Goal: Communication & Community: Answer question/provide support

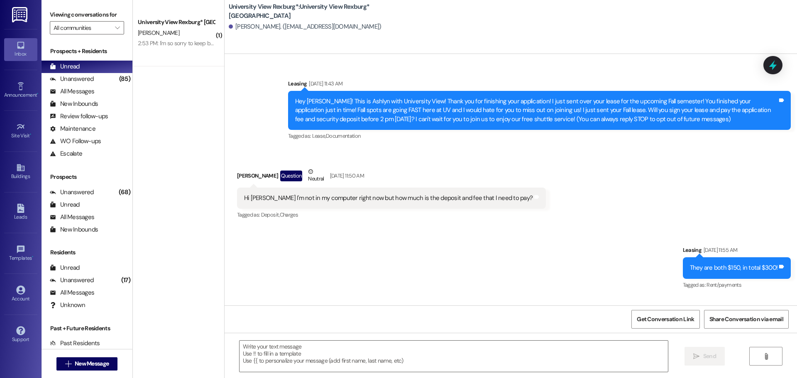
scroll to position [2115, 0]
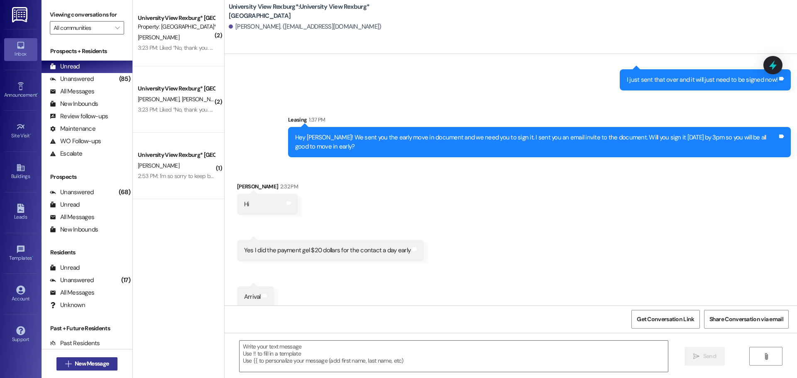
click at [97, 362] on span "New Message" at bounding box center [92, 363] width 34 height 9
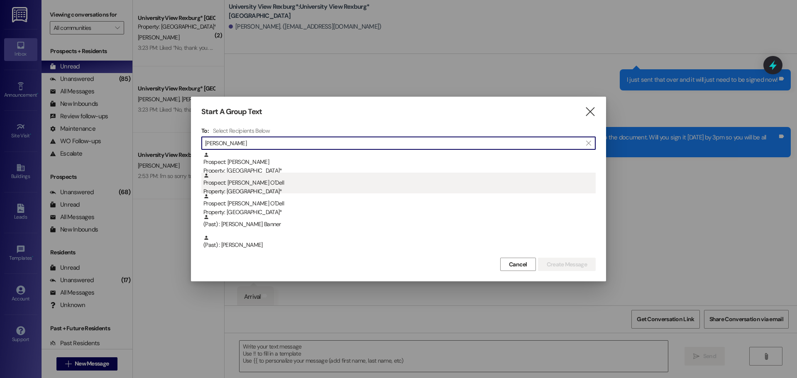
type input "[PERSON_NAME]"
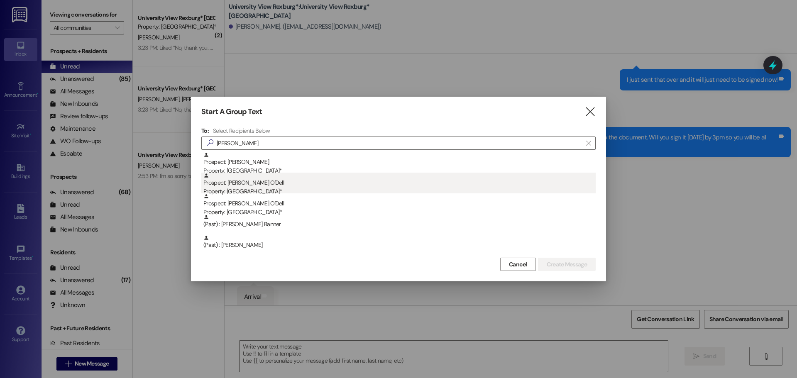
click at [284, 191] on div "Property: [GEOGRAPHIC_DATA]*" at bounding box center [399, 191] width 392 height 9
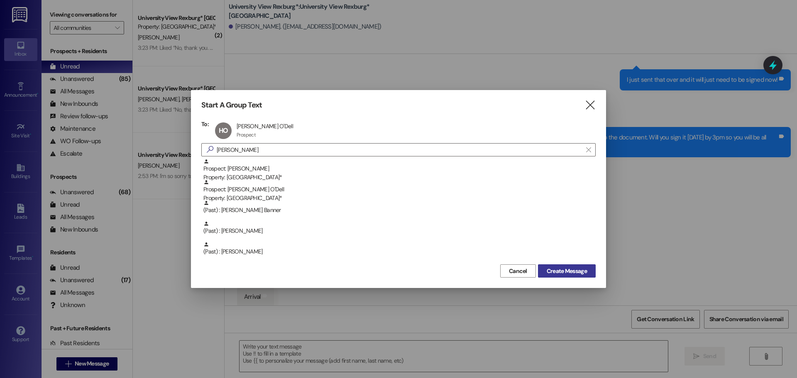
click at [559, 269] on span "Create Message" at bounding box center [567, 271] width 40 height 9
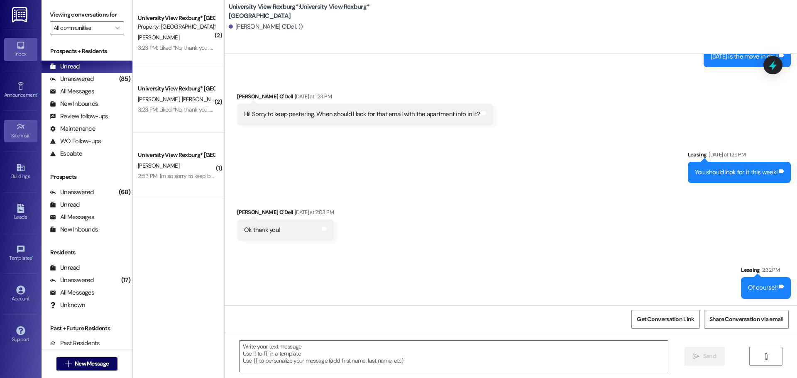
scroll to position [1120, 0]
click at [288, 352] on textarea at bounding box center [454, 356] width 428 height 31
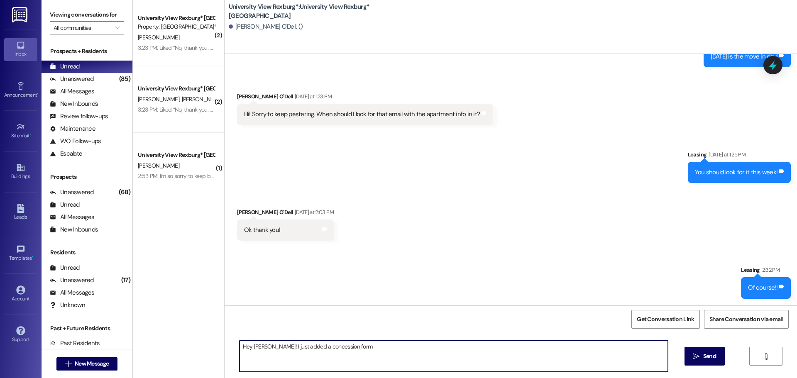
type textarea "Hey [PERSON_NAME]! I just added a concession form o"
drag, startPoint x: 369, startPoint y: 353, endPoint x: 214, endPoint y: 365, distance: 155.3
click at [215, 367] on div "( 2 ) University View Rexburg* Prospect Property: [GEOGRAPHIC_DATA]* [PERSON_NA…" at bounding box center [465, 189] width 664 height 378
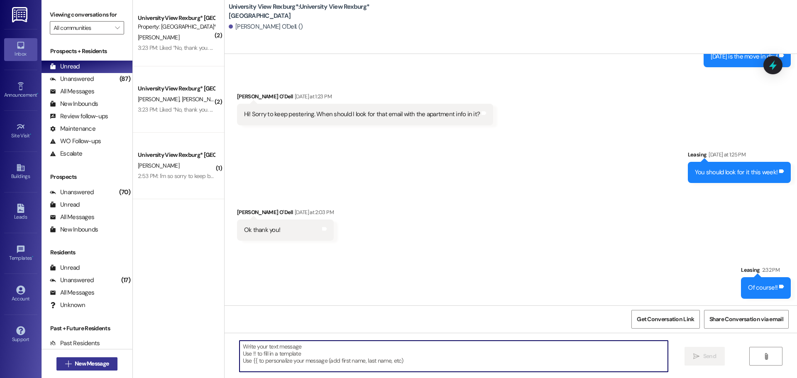
click at [75, 364] on span "New Message" at bounding box center [92, 363] width 34 height 9
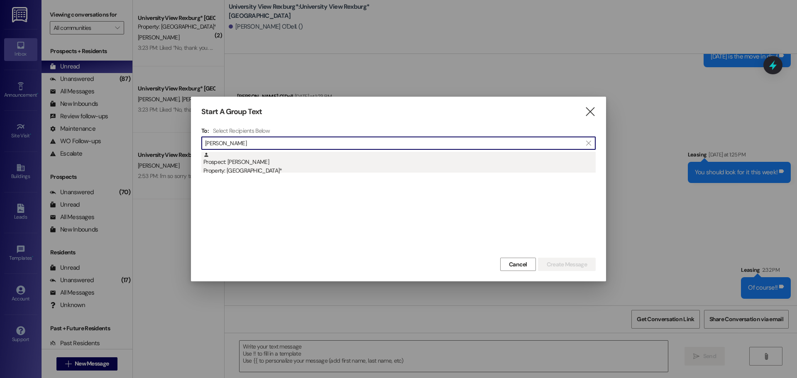
type input "[PERSON_NAME]"
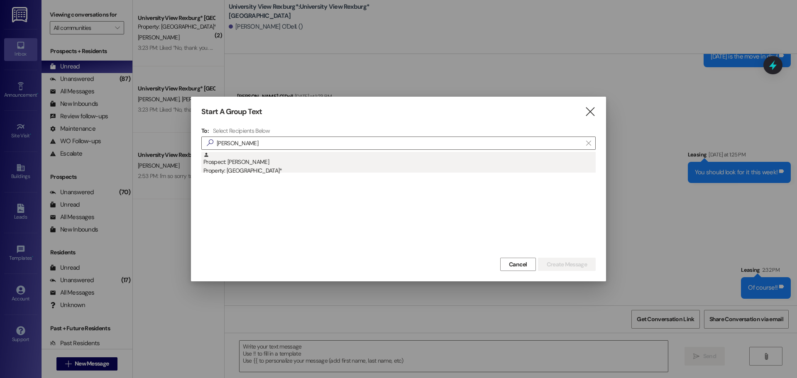
click at [268, 167] on div "Property: [GEOGRAPHIC_DATA]*" at bounding box center [399, 170] width 392 height 9
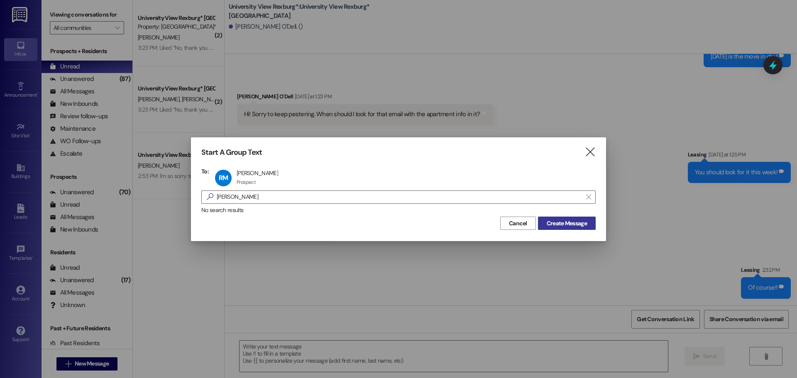
click at [582, 222] on span "Create Message" at bounding box center [567, 223] width 40 height 9
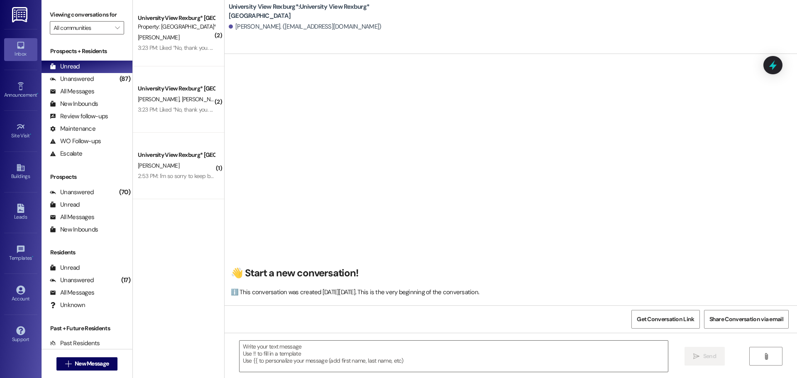
scroll to position [0, 0]
click at [304, 350] on textarea at bounding box center [454, 356] width 428 height 31
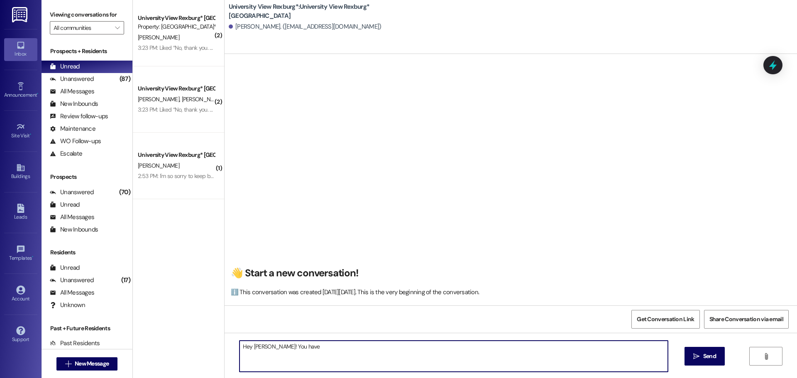
click at [315, 347] on textarea "Hey [PERSON_NAME]! You have" at bounding box center [454, 356] width 428 height 31
drag, startPoint x: 309, startPoint y: 346, endPoint x: 306, endPoint y: 349, distance: 4.5
click at [295, 352] on textarea "Hey [PERSON_NAME]! You have a planment plan document on your" at bounding box center [454, 356] width 428 height 31
drag, startPoint x: 314, startPoint y: 347, endPoint x: 293, endPoint y: 351, distance: 21.6
click at [293, 351] on textarea "Hey [PERSON_NAME]! You have a planment plan document on your" at bounding box center [454, 356] width 428 height 31
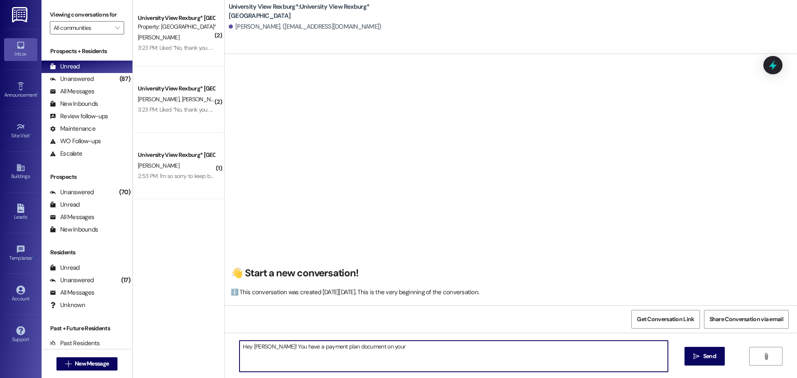
click at [386, 344] on textarea "Hey [PERSON_NAME]! You have a payment plan document on your" at bounding box center [454, 356] width 428 height 31
drag, startPoint x: 521, startPoint y: 347, endPoint x: 262, endPoint y: 353, distance: 259.5
click at [201, 372] on div "( 2 ) University View Rexburg* Prospect Property: [GEOGRAPHIC_DATA]* [PERSON_NA…" at bounding box center [465, 189] width 664 height 378
type textarea "Hey [PERSON_NAME]! You have a payment plan document on your account that needs …"
click at [705, 359] on span "Send" at bounding box center [709, 356] width 13 height 9
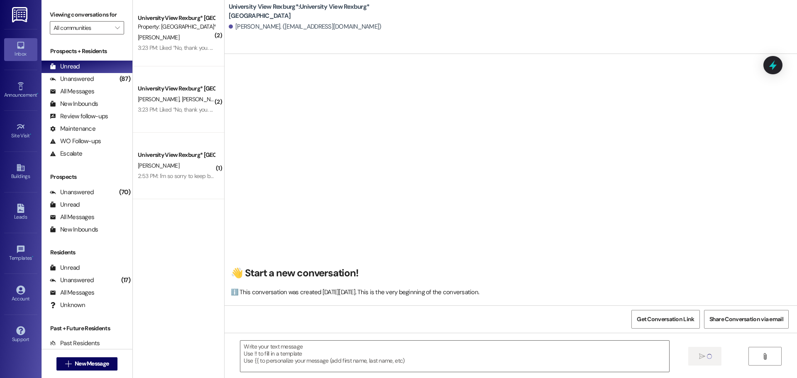
scroll to position [0, 0]
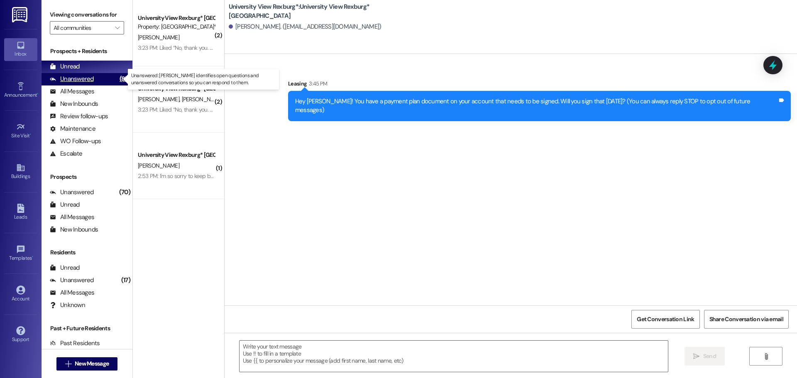
click at [82, 79] on div "Unanswered" at bounding box center [72, 79] width 44 height 9
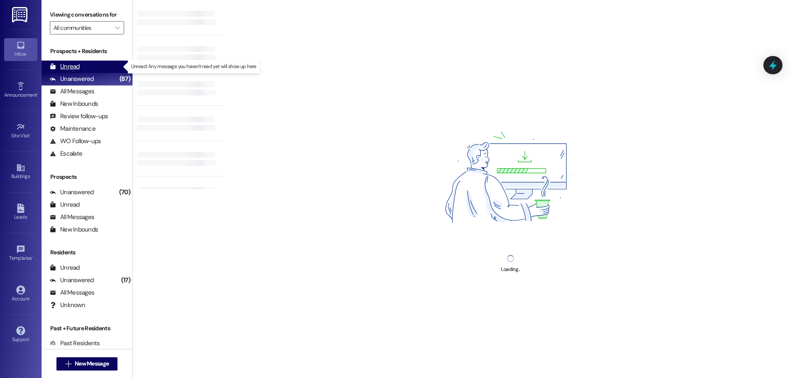
click at [83, 68] on div "Unread (0)" at bounding box center [87, 67] width 91 height 12
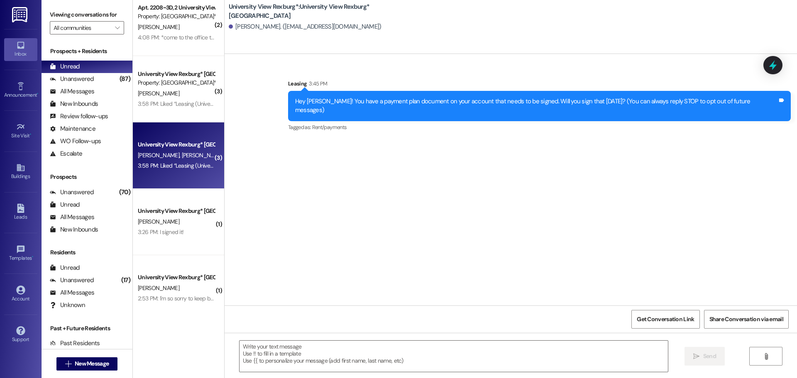
scroll to position [13, 0]
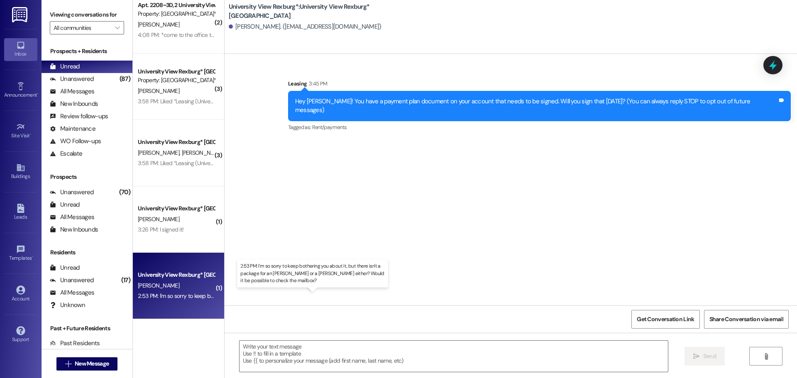
click at [181, 297] on div "2:53 PM: I'm so sorry to keep bothering you about it, but there isn't a package…" at bounding box center [347, 295] width 418 height 7
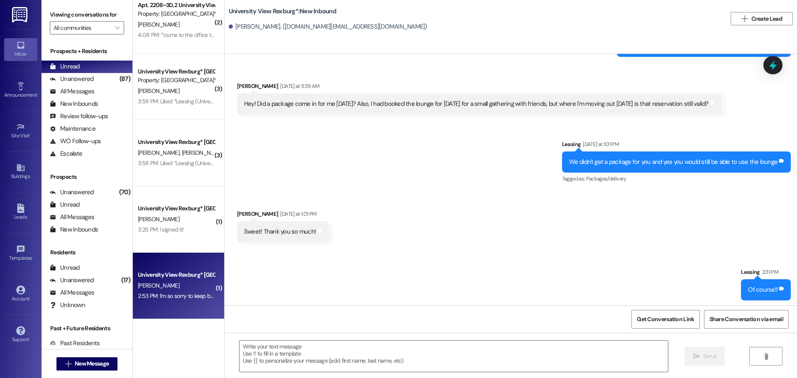
scroll to position [49346, 0]
click at [353, 356] on textarea at bounding box center [454, 356] width 428 height 31
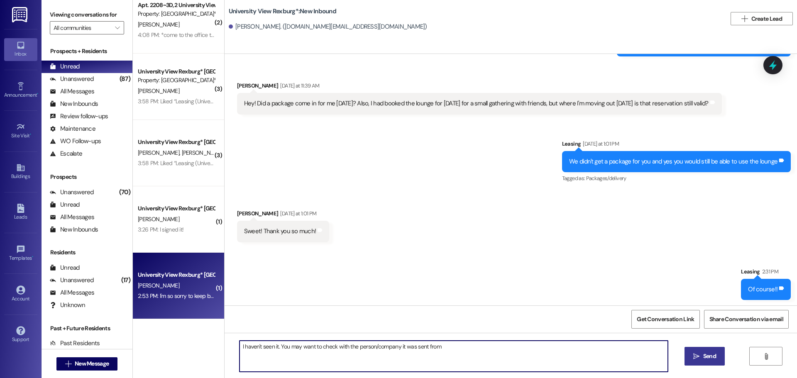
type textarea "I haven't seen it. You may want to check with the person/company it was sent fr…"
click at [716, 358] on span "Send" at bounding box center [709, 356] width 16 height 9
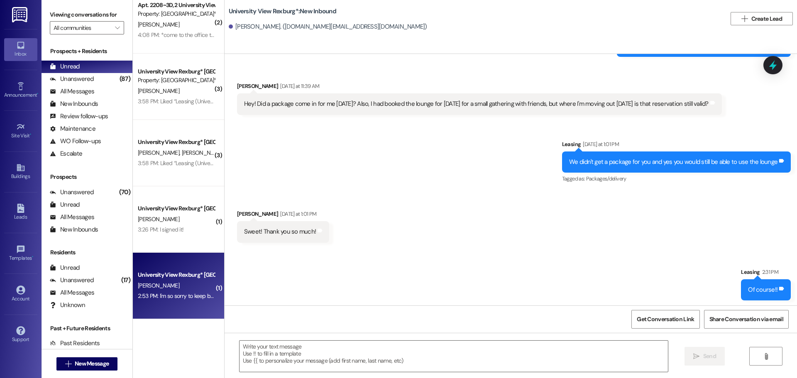
scroll to position [49404, 0]
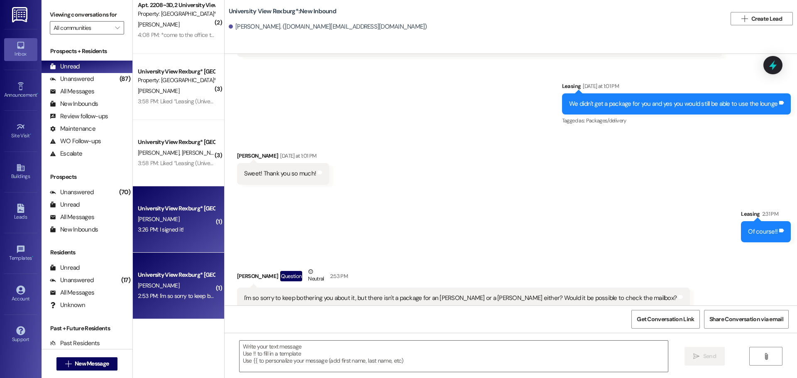
click at [166, 230] on div "3:26 PM: I signed it! 3:26 PM: I signed it!" at bounding box center [161, 229] width 46 height 7
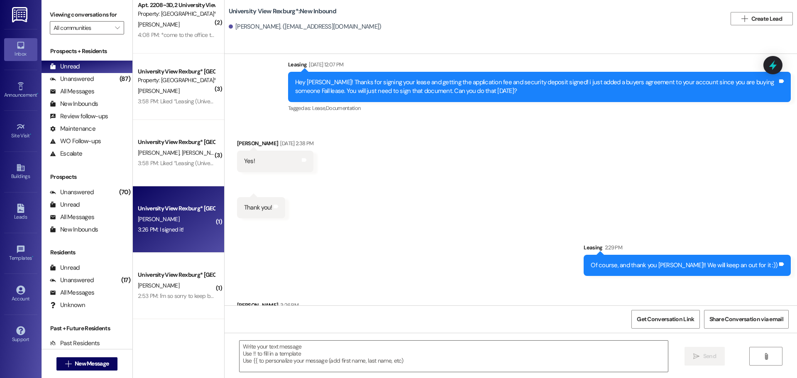
scroll to position [662, 0]
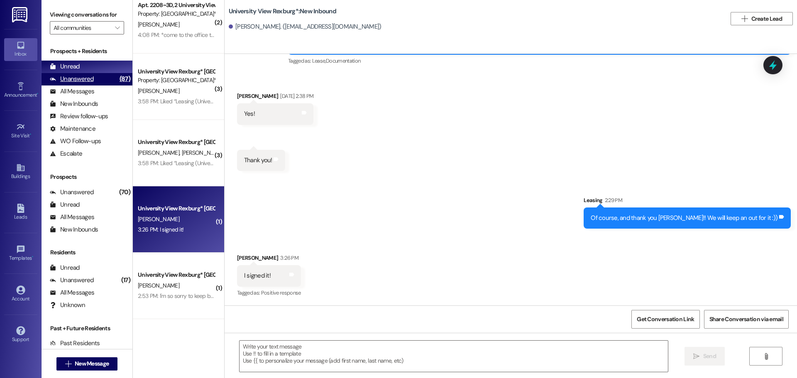
click at [82, 78] on div "Unanswered" at bounding box center [72, 79] width 44 height 9
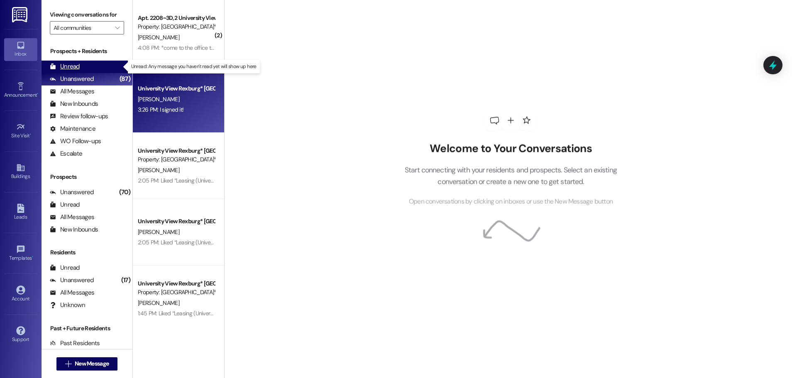
click at [74, 66] on div "Unread" at bounding box center [65, 66] width 30 height 9
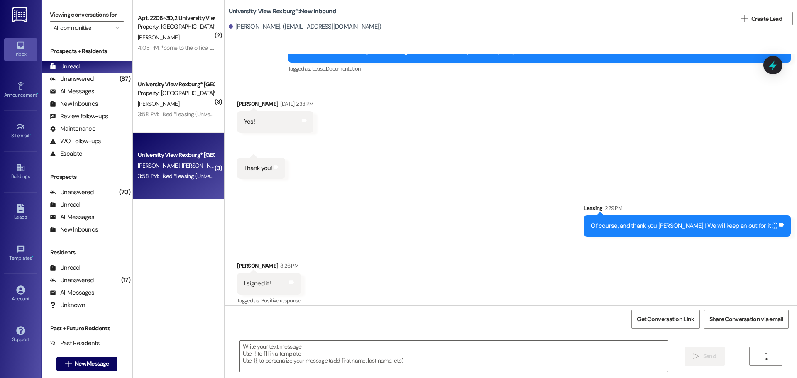
scroll to position [662, 0]
